Goal: Transaction & Acquisition: Obtain resource

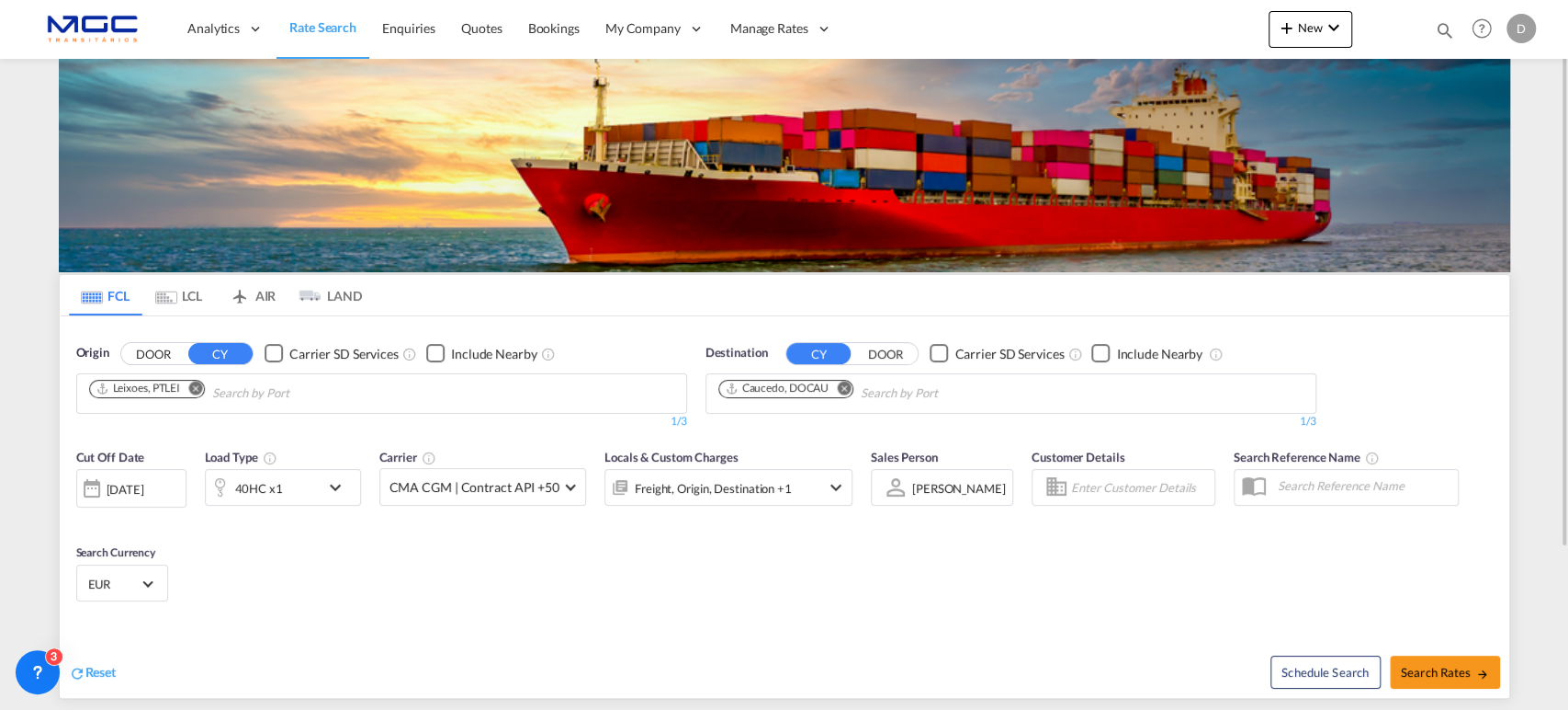
click at [841, 388] on md-icon "Remove" at bounding box center [844, 387] width 14 height 14
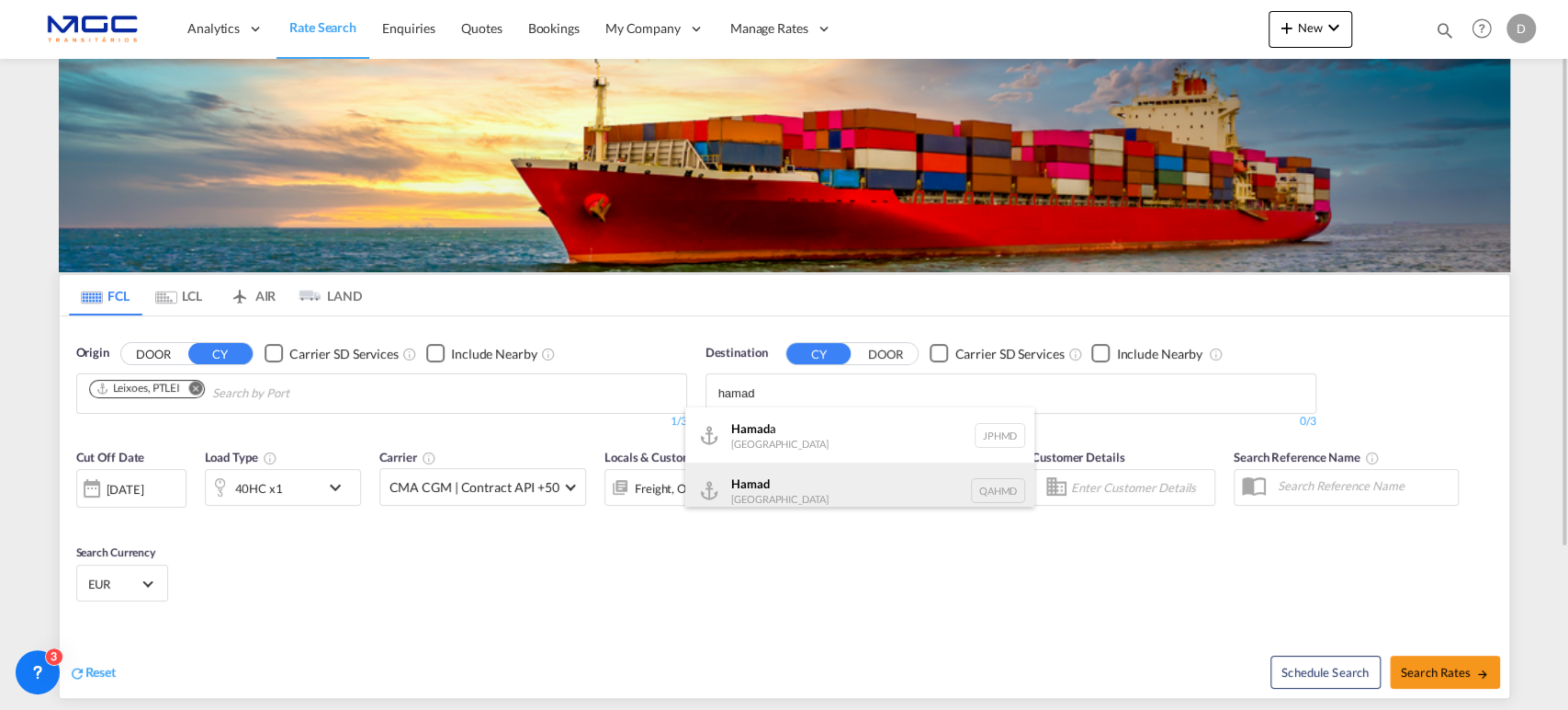
type input "hamad"
click at [803, 477] on div "Hamad [GEOGRAPHIC_DATA] QAHMD" at bounding box center [860, 489] width 349 height 55
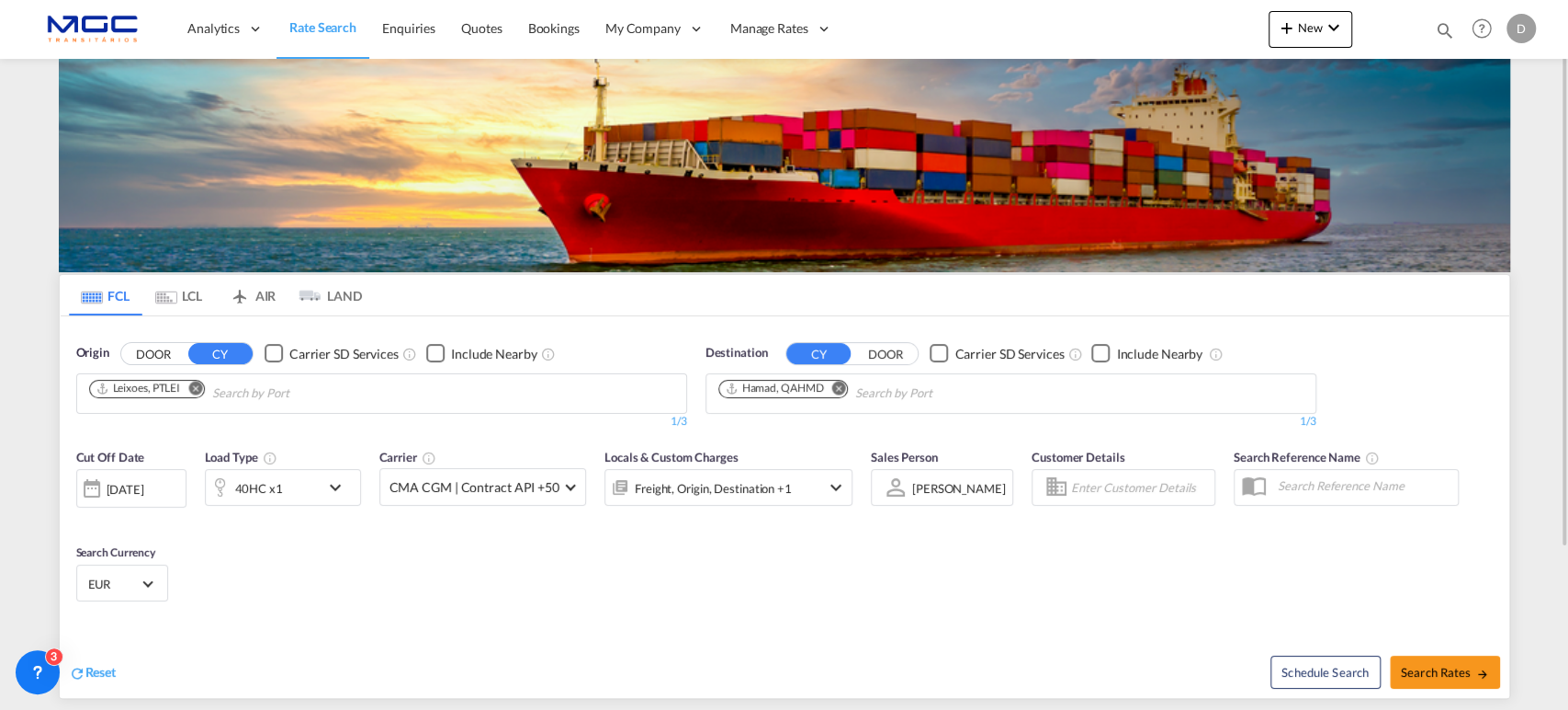
click at [309, 489] on div "40HC x1" at bounding box center [262, 487] width 114 height 37
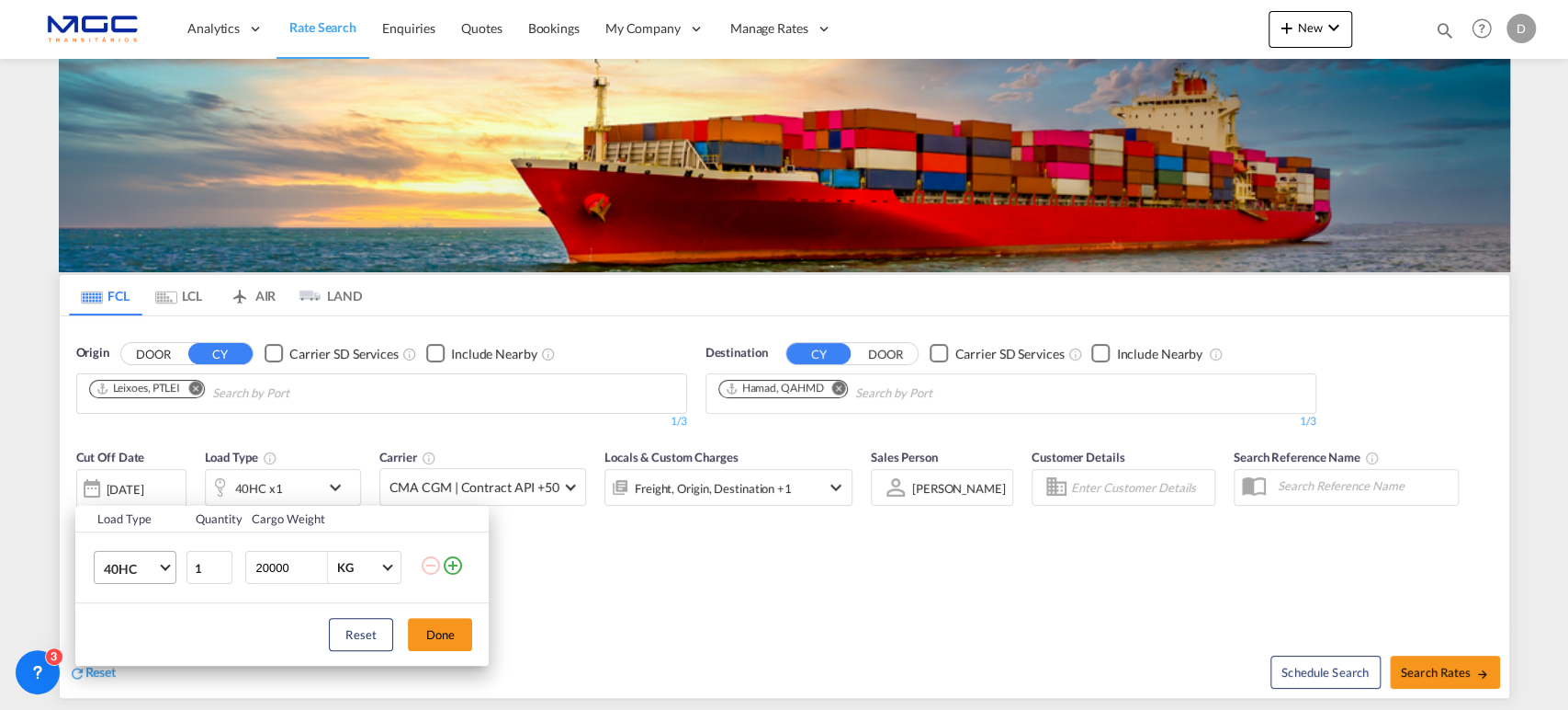
click at [110, 560] on span "40HC" at bounding box center [130, 568] width 53 height 18
click at [130, 481] on div "20GP" at bounding box center [120, 479] width 32 height 18
click at [427, 640] on button "Done" at bounding box center [440, 634] width 65 height 33
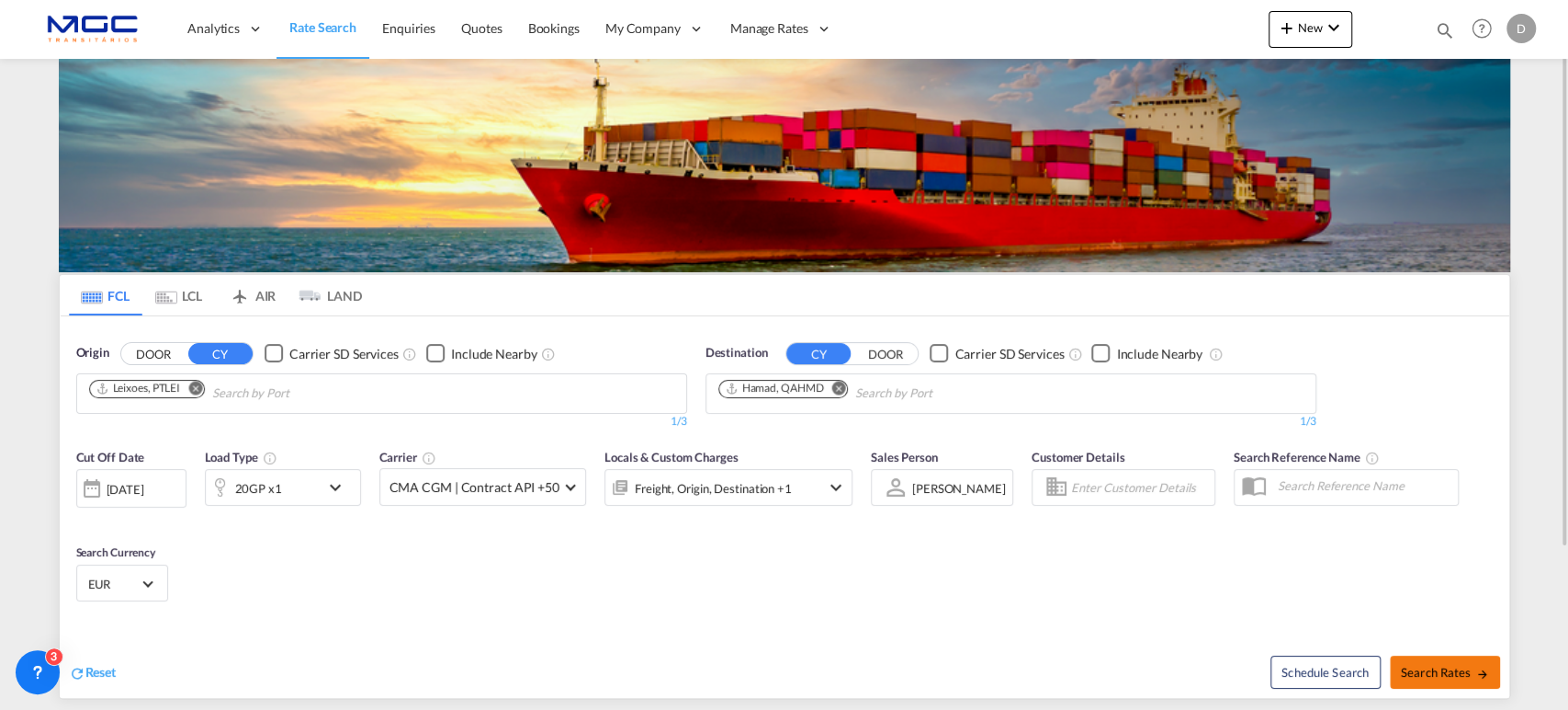
click at [1419, 675] on span "Search Rates" at bounding box center [1445, 671] width 88 height 14
type input "PTLEI to QAHMD / [DATE]"
